Goal: Transaction & Acquisition: Obtain resource

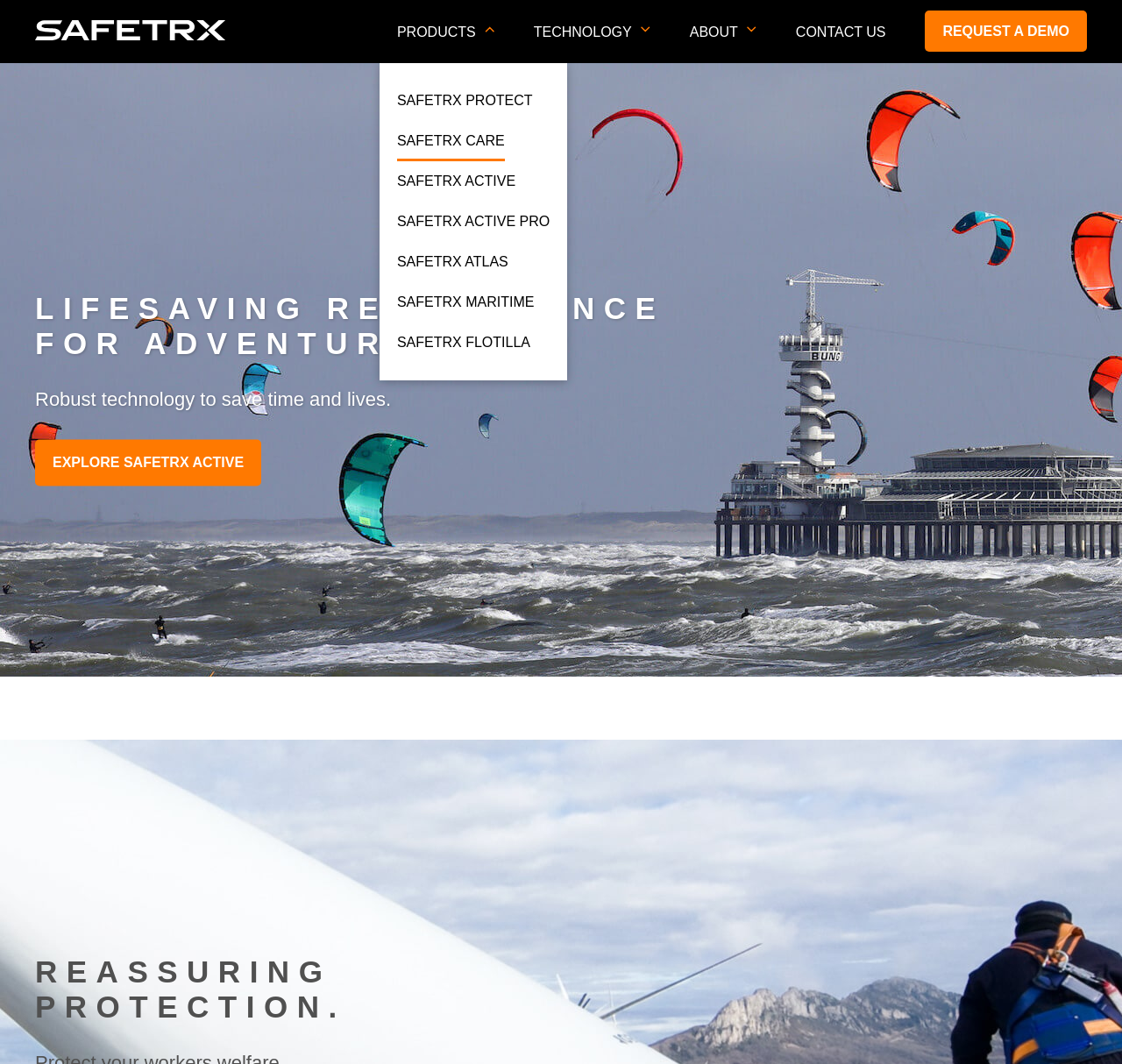
click at [454, 131] on link "SafeTrx Care" at bounding box center [451, 145] width 107 height 31
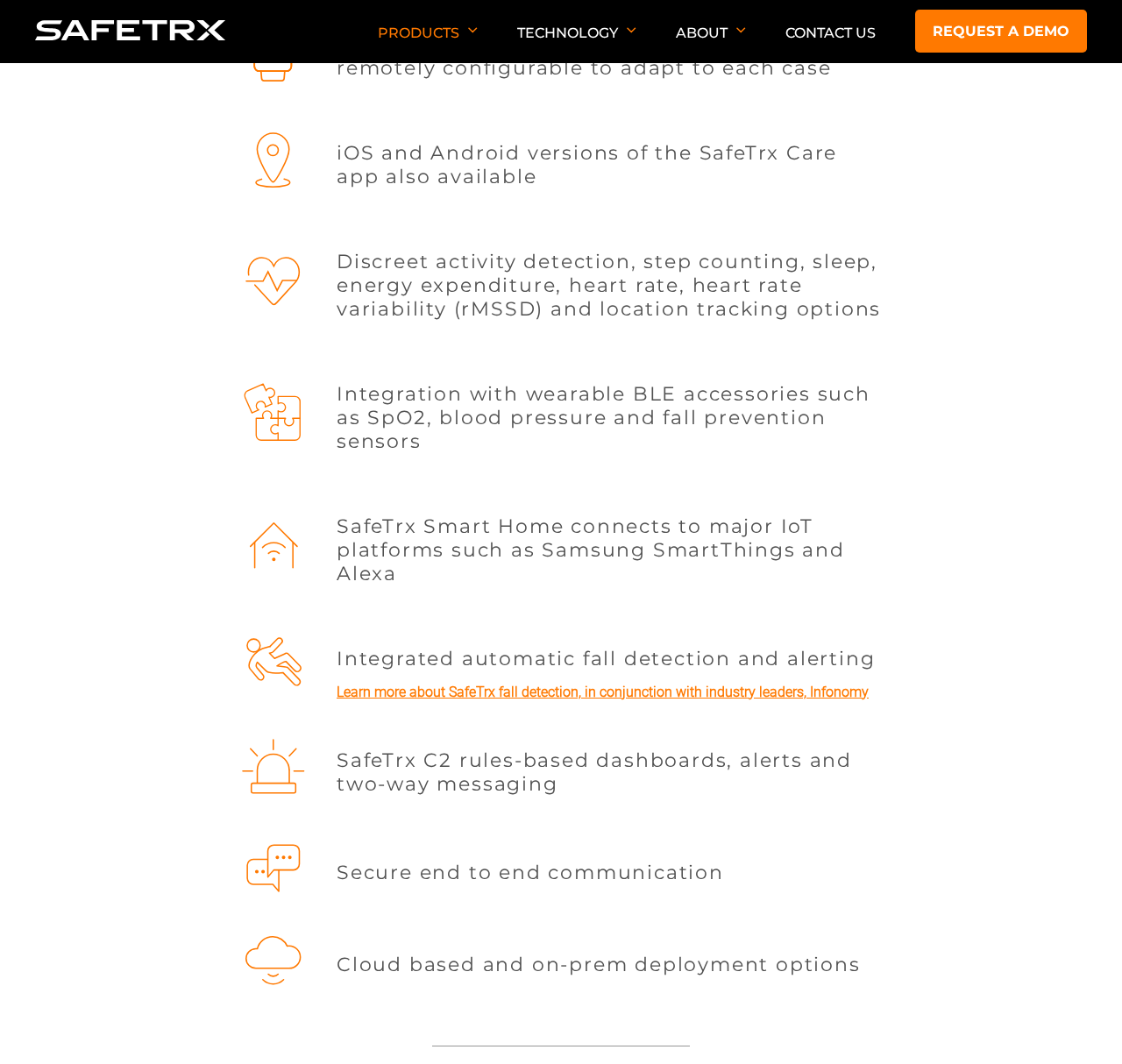
scroll to position [1779, 0]
click at [756, 690] on link "Learn more about SafeTrx fall detection, in conjunction with industry leaders, …" at bounding box center [603, 692] width 532 height 17
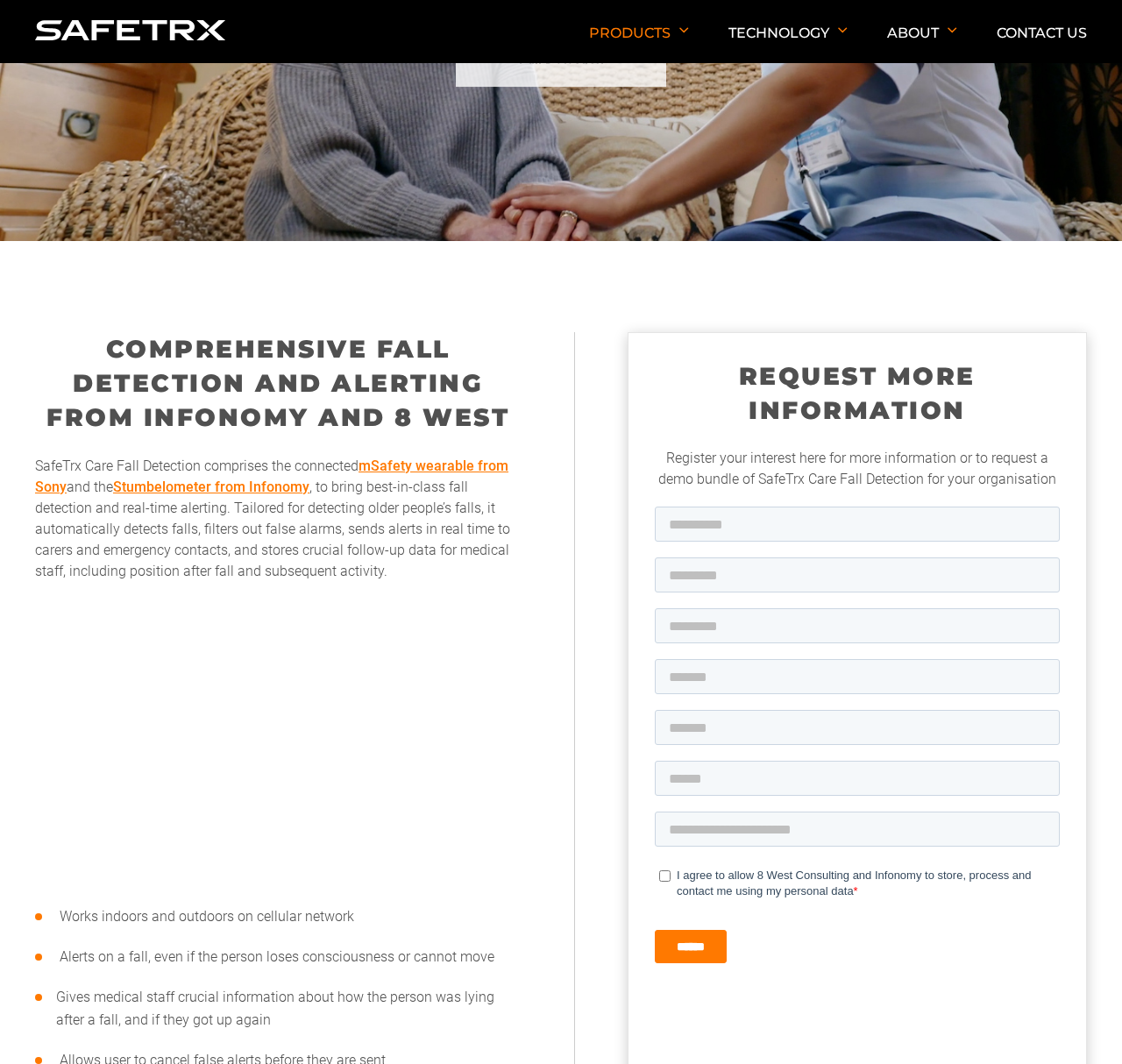
scroll to position [305, 0]
